Goal: Ask a question

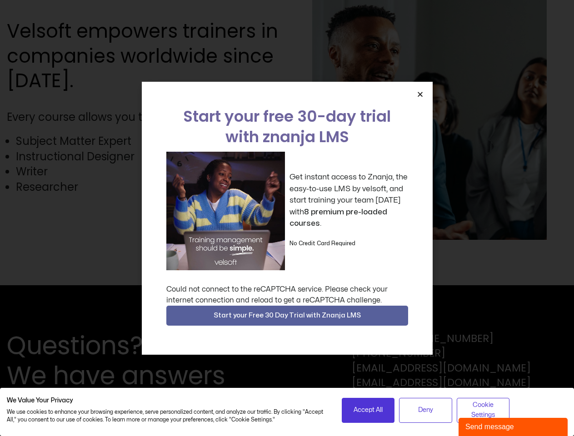
click at [287, 218] on div "Get instant access to Znanja, the easy-to-use LMS by velsoft, and start trainin…" at bounding box center [287, 211] width 242 height 119
click at [420, 94] on icon "Close" at bounding box center [420, 94] width 7 height 7
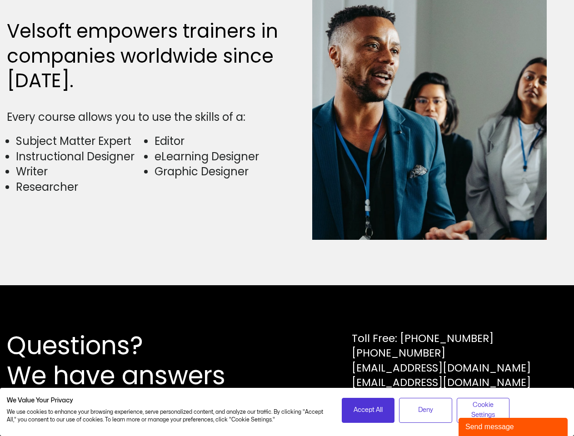
click at [287, 316] on div "Questions? We have answers Toll Free: [PHONE_NUMBER] [PHONE_NUMBER] [EMAIL_ADDR…" at bounding box center [287, 360] width 574 height 151
click at [368, 410] on span "Accept All" at bounding box center [368, 410] width 29 height 10
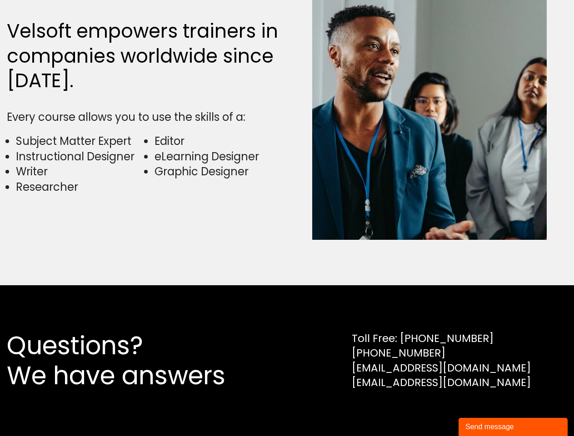
click at [425, 410] on div "Questions? We have answers Toll Free: [PHONE_NUMBER] [PHONE_NUMBER] [EMAIL_ADDR…" at bounding box center [287, 360] width 574 height 151
click at [483, 410] on div "Questions? We have answers Toll Free: [PHONE_NUMBER] [PHONE_NUMBER] [EMAIL_ADDR…" at bounding box center [287, 360] width 574 height 151
click at [513, 427] on div "Send message" at bounding box center [512, 427] width 95 height 11
